Goal: Information Seeking & Learning: Find specific fact

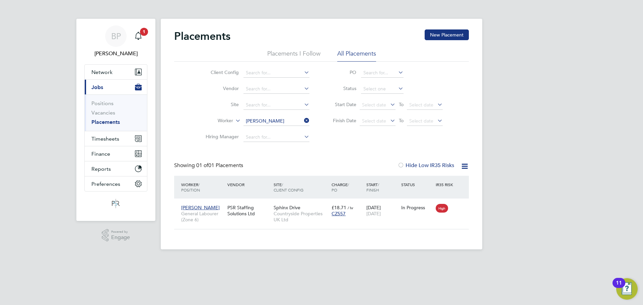
scroll to position [6, 31]
click at [104, 156] on span "Finance" at bounding box center [100, 154] width 19 height 6
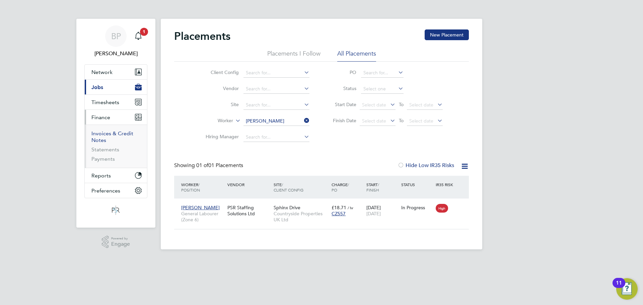
click at [100, 133] on link "Invoices & Credit Notes" at bounding box center [112, 136] width 42 height 13
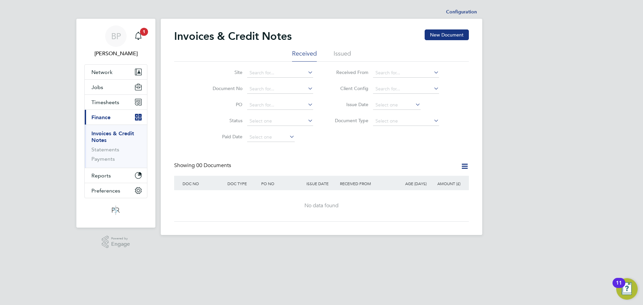
click at [343, 52] on li "Issued" at bounding box center [342, 56] width 17 height 12
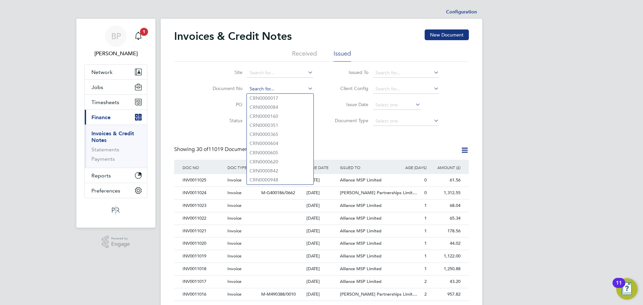
paste input "INV0010903"
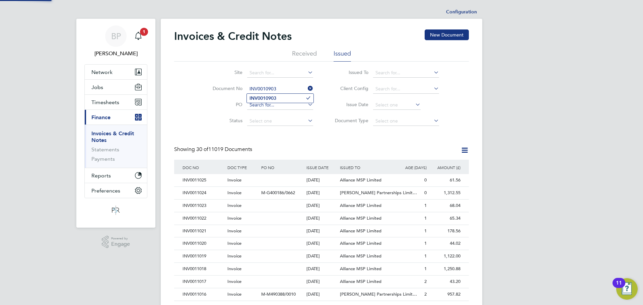
type input "INV0010903"
click at [263, 98] on b "INV0010903" at bounding box center [262, 98] width 27 height 6
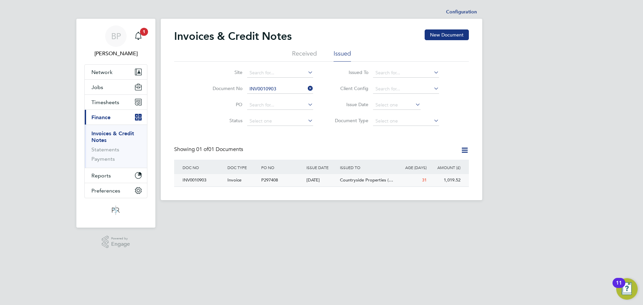
click at [198, 180] on div "INV0010903" at bounding box center [203, 180] width 45 height 12
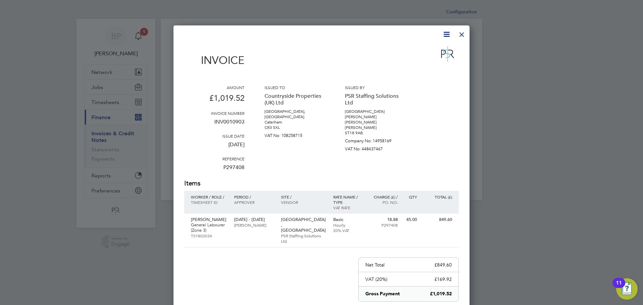
click at [460, 33] on div at bounding box center [462, 33] width 12 height 12
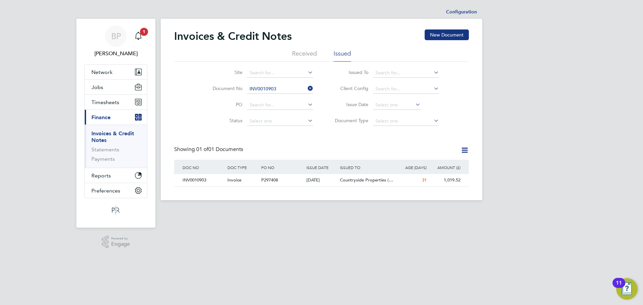
click at [306, 86] on icon at bounding box center [306, 88] width 0 height 9
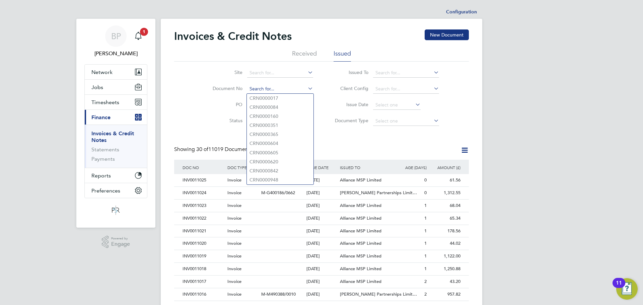
paste input "INV0010906"
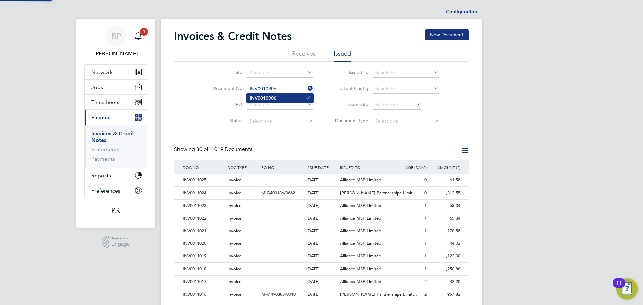
type input "INV0010906"
click at [268, 100] on b "INV0010906" at bounding box center [262, 98] width 27 height 6
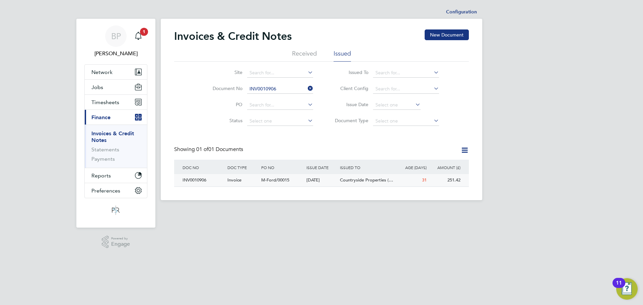
click at [233, 185] on div "Invoice" at bounding box center [243, 180] width 34 height 12
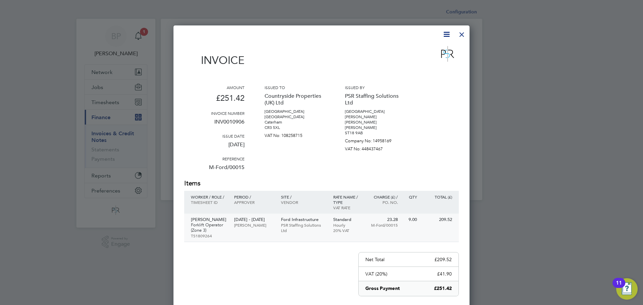
click at [303, 222] on p "PSR Staffing Solutions Ltd" at bounding box center [304, 227] width 46 height 11
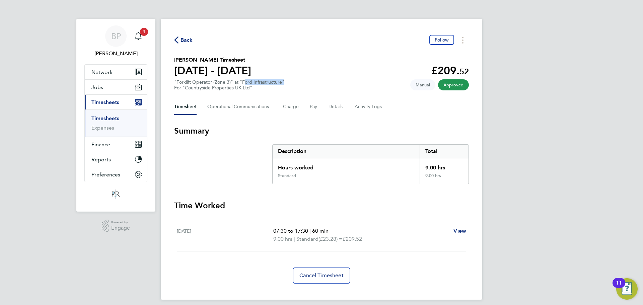
drag, startPoint x: 281, startPoint y: 82, endPoint x: 243, endPoint y: 82, distance: 37.5
click at [243, 82] on div ""Forklift Operator (Zone 3)" at "Ford Infrastructure" For "Countryside Properti…" at bounding box center [229, 84] width 110 height 11
copy div "Ford Infrastructure"
